Goal: Find specific page/section: Find specific page/section

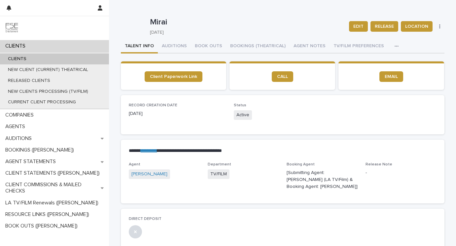
click at [27, 57] on p "CLIENTS" at bounding box center [17, 59] width 29 height 6
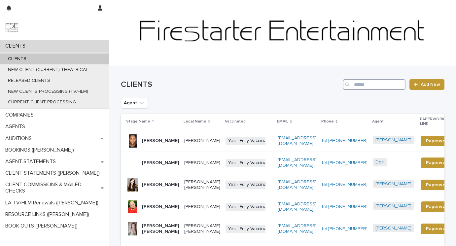
click at [364, 86] on input "Search" at bounding box center [374, 84] width 63 height 11
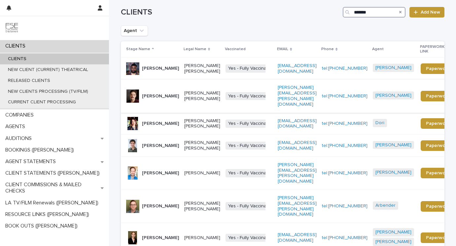
scroll to position [219, 0]
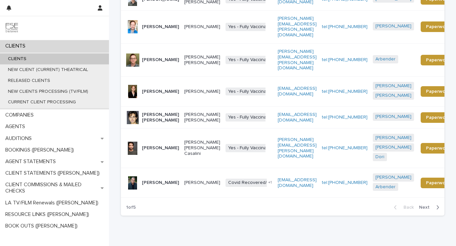
click at [428, 205] on span "Next" at bounding box center [426, 207] width 15 height 5
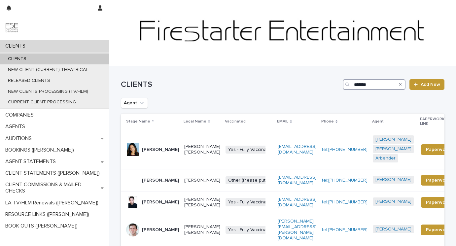
click at [390, 85] on input "*******" at bounding box center [374, 84] width 63 height 11
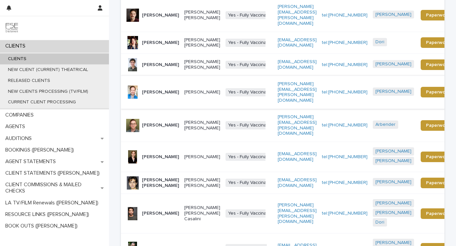
scroll to position [224, 0]
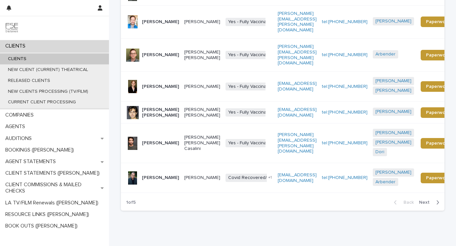
click at [435, 199] on div "button" at bounding box center [437, 202] width 6 height 6
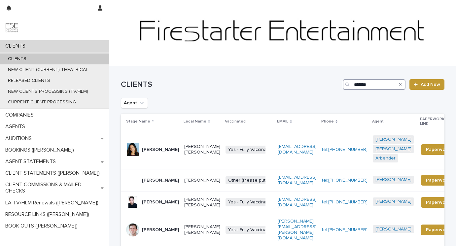
click at [384, 86] on input "*******" at bounding box center [374, 84] width 63 height 11
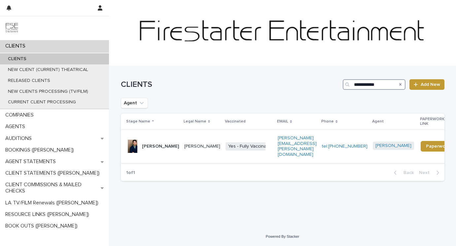
type input "**********"
click at [220, 133] on td "[PERSON_NAME]" at bounding box center [202, 146] width 41 height 33
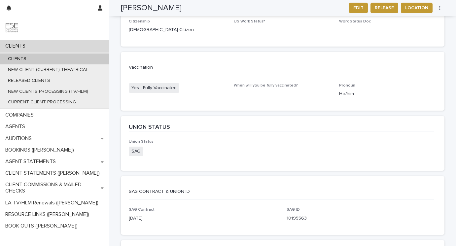
scroll to position [1133, 0]
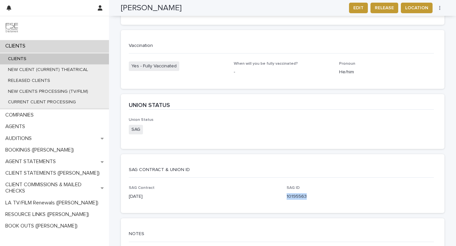
drag, startPoint x: 306, startPoint y: 192, endPoint x: 285, endPoint y: 190, distance: 21.2
click at [286, 190] on div "SAG Contract [DATE] SAG ID 10195563" at bounding box center [283, 195] width 308 height 19
copy p "10195563"
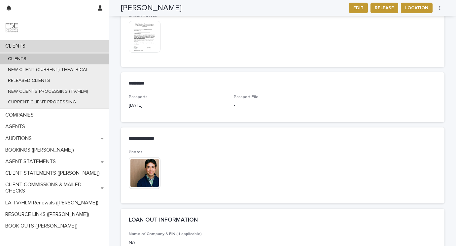
scroll to position [342, 0]
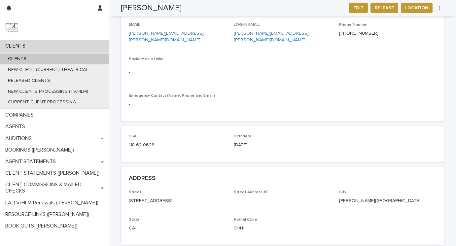
drag, startPoint x: 257, startPoint y: 129, endPoint x: 232, endPoint y: 133, distance: 25.7
click at [232, 134] on div "SS# 118-62-0626 Birthdate [DEMOGRAPHIC_DATA]" at bounding box center [283, 143] width 308 height 19
copy p "[DATE]"
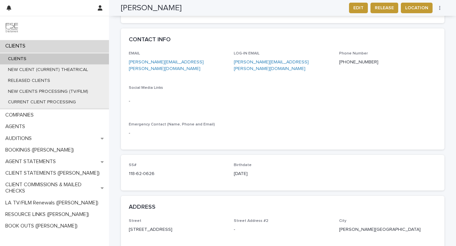
scroll to position [275, 0]
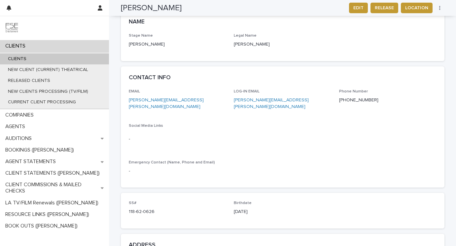
click at [198, 97] on p "[PERSON_NAME][EMAIL_ADDRESS][PERSON_NAME][DOMAIN_NAME]" at bounding box center [177, 104] width 97 height 14
drag, startPoint x: 191, startPoint y: 96, endPoint x: 130, endPoint y: 94, distance: 60.8
click at [130, 97] on p "[PERSON_NAME][EMAIL_ADDRESS][PERSON_NAME][DOMAIN_NAME]" at bounding box center [177, 104] width 97 height 14
copy link "[PERSON_NAME][EMAIL_ADDRESS][PERSON_NAME][DOMAIN_NAME]"
